Goal: Transaction & Acquisition: Purchase product/service

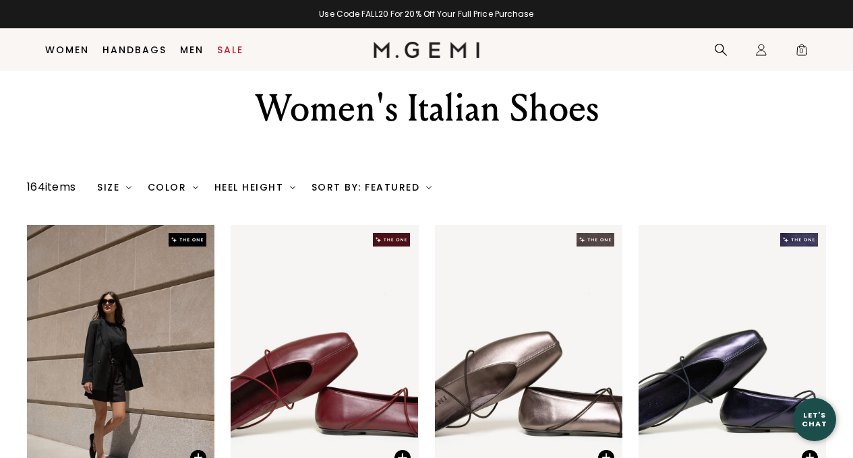
scroll to position [36, 0]
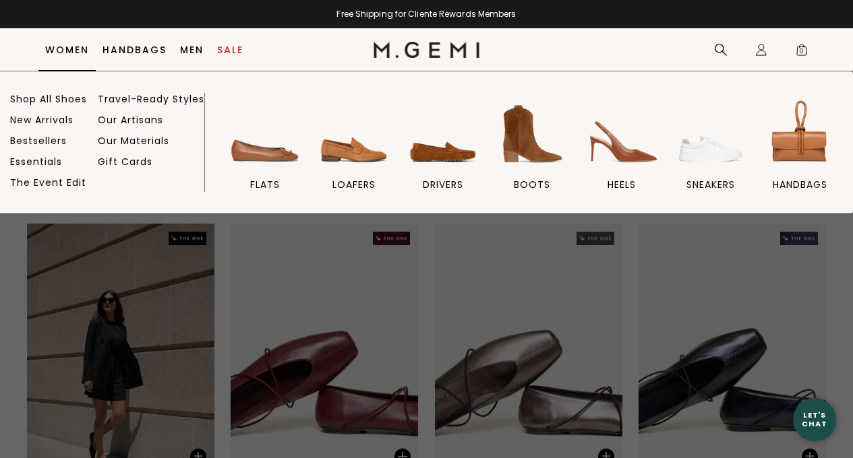
click at [67, 106] on ul "Shop All Shoes New Arrivals Bestsellers Essentials The Event Edit Travel-Ready …" at bounding box center [107, 153] width 194 height 121
click at [67, 98] on link "Shop All Shoes" at bounding box center [48, 99] width 77 height 12
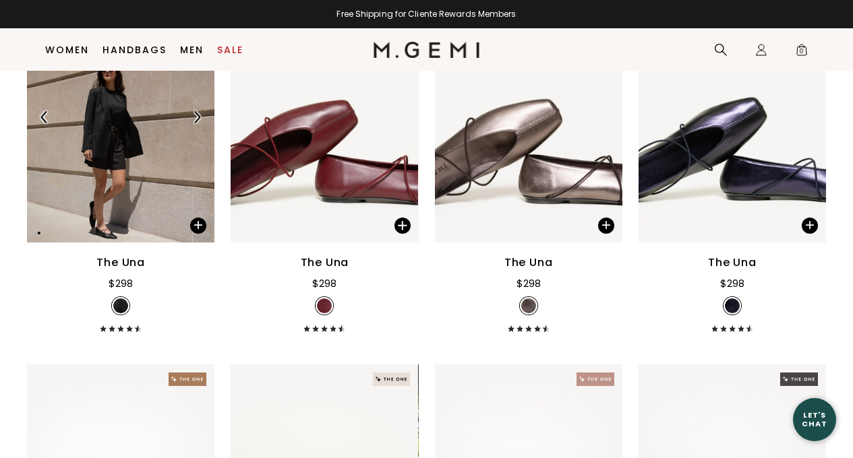
scroll to position [237, 0]
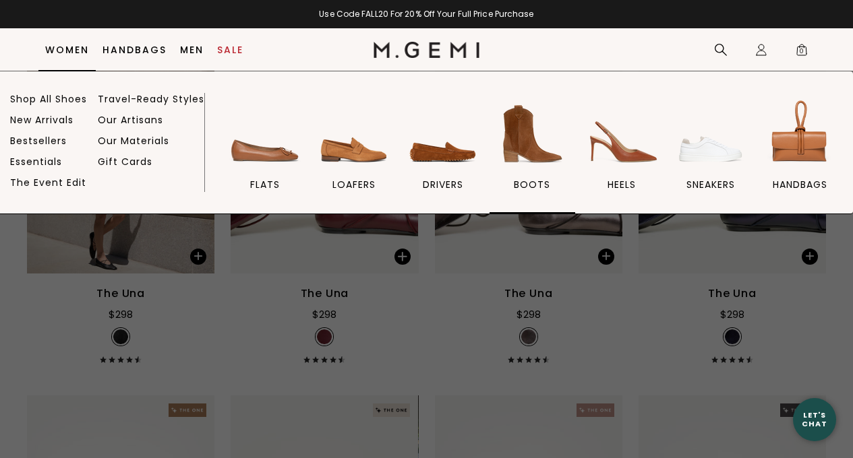
click at [524, 162] on img at bounding box center [531, 133] width 75 height 75
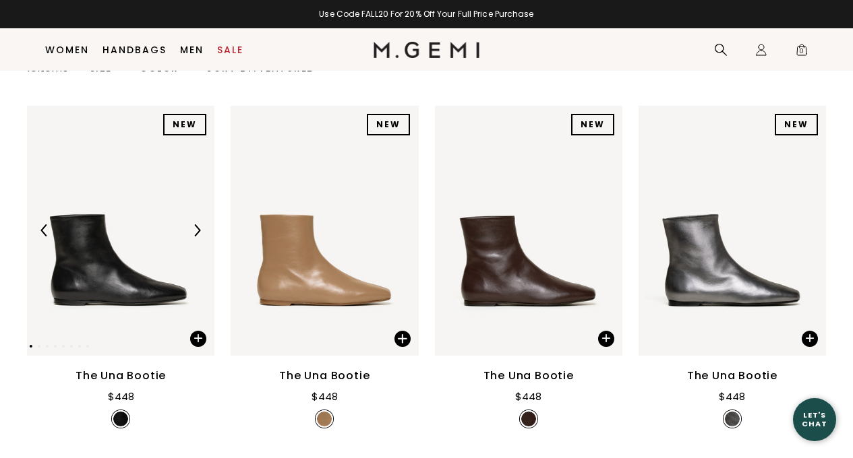
scroll to position [156, 0]
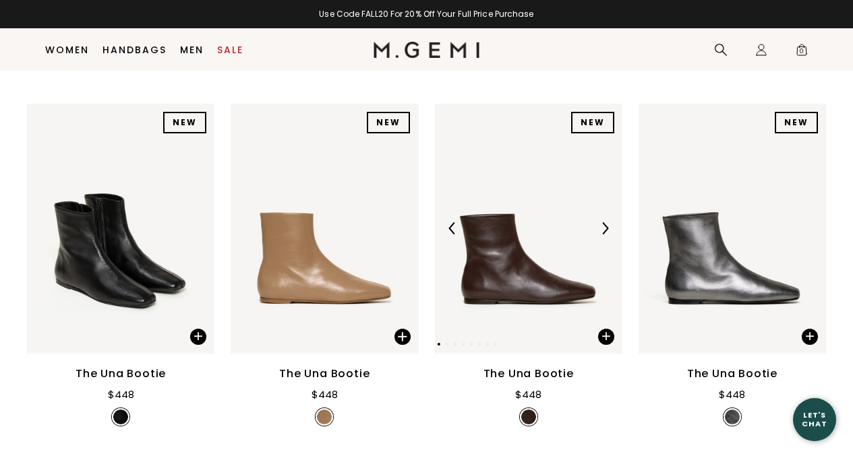
click at [526, 272] on img at bounding box center [528, 229] width 187 height 250
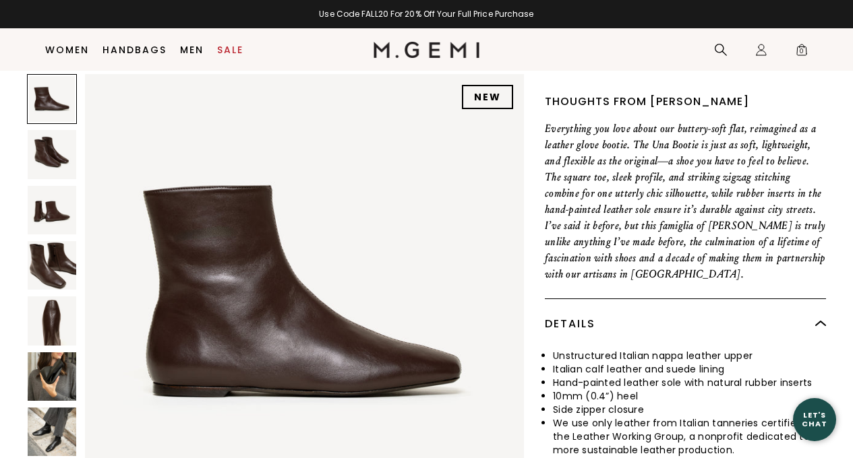
scroll to position [444, 0]
